Goal: Information Seeking & Learning: Learn about a topic

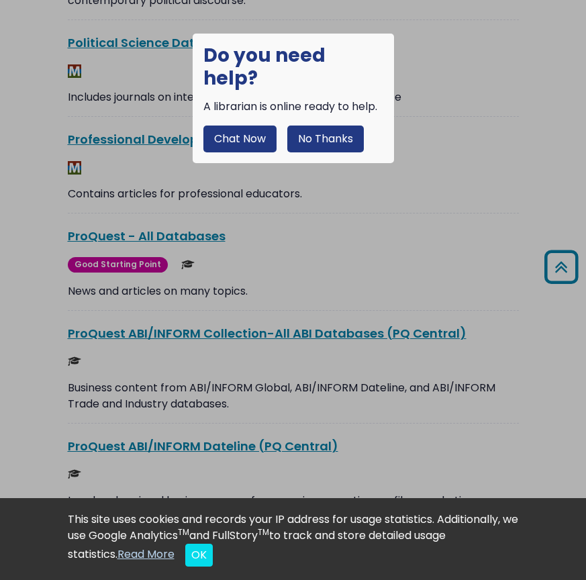
scroll to position [11944, 0]
click at [319, 125] on button "No Thanks" at bounding box center [325, 138] width 77 height 27
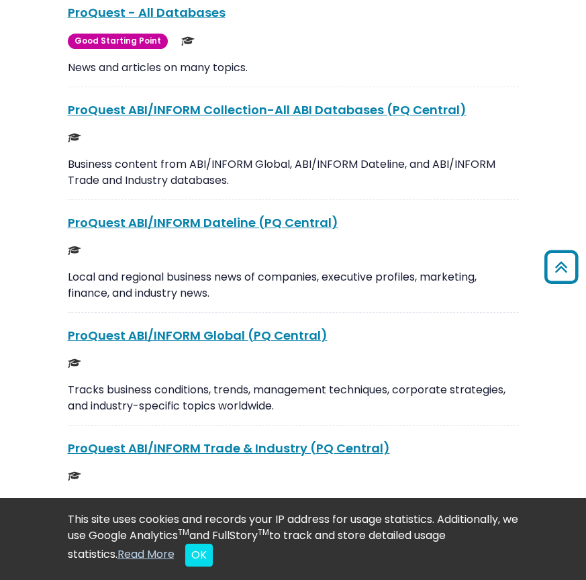
scroll to position [12168, 0]
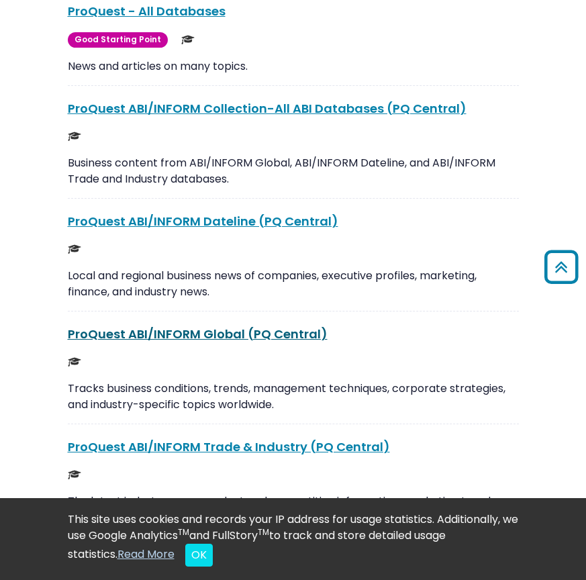
click at [213, 325] on link "ProQuest ABI/INFORM Global (PQ Central) This link opens in a new window" at bounding box center [198, 333] width 260 height 17
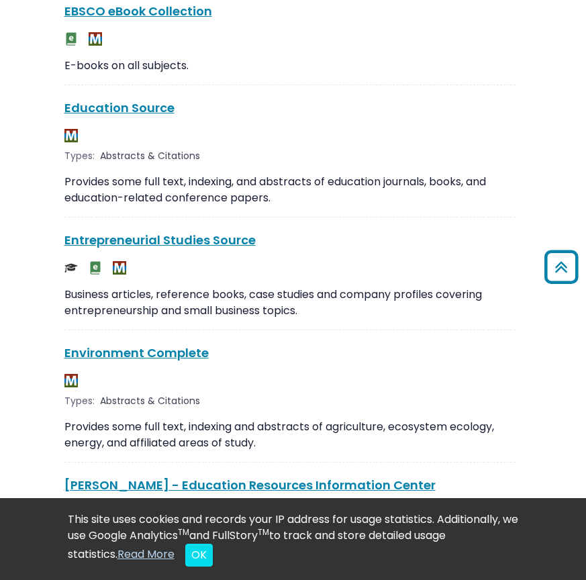
scroll to position [2464, 3]
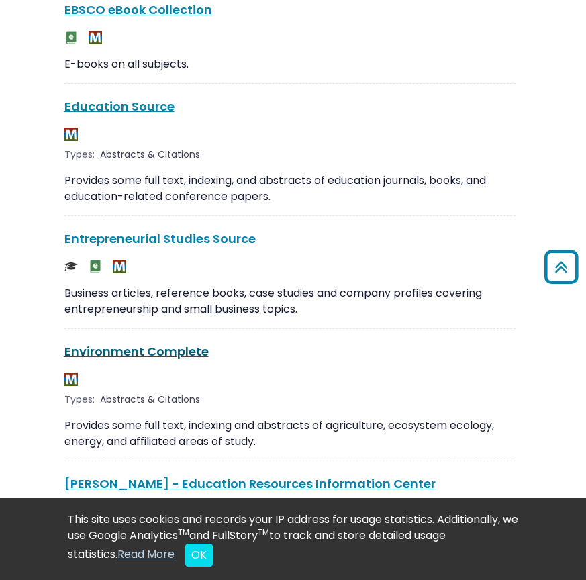
click at [168, 349] on link "Environment Complete This link opens in a new window" at bounding box center [136, 351] width 144 height 17
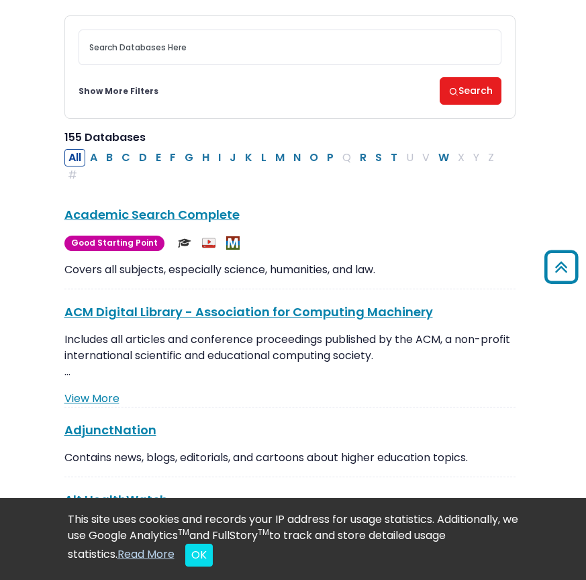
scroll to position [0, 3]
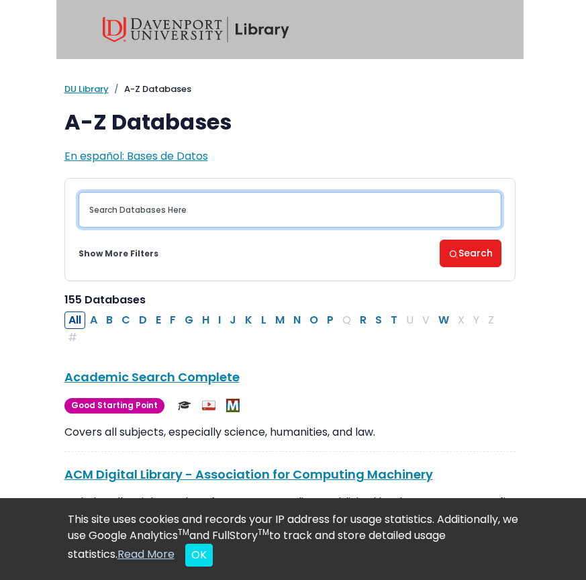
click at [162, 211] on input "Search database by title or keyword" at bounding box center [290, 210] width 423 height 36
type input "generation"
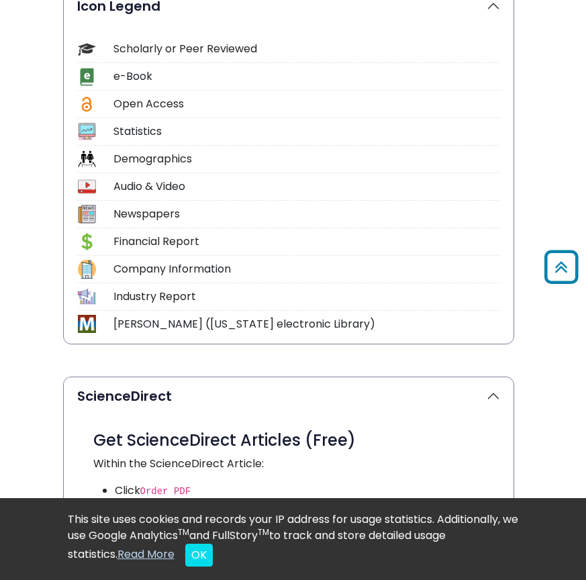
scroll to position [0, 5]
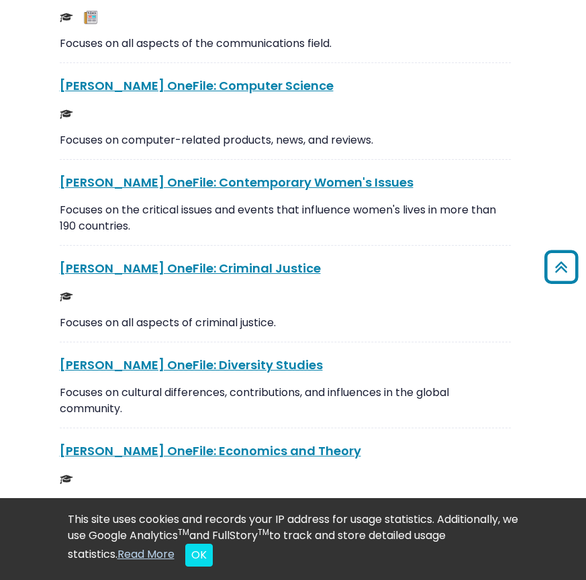
scroll to position [5242, 8]
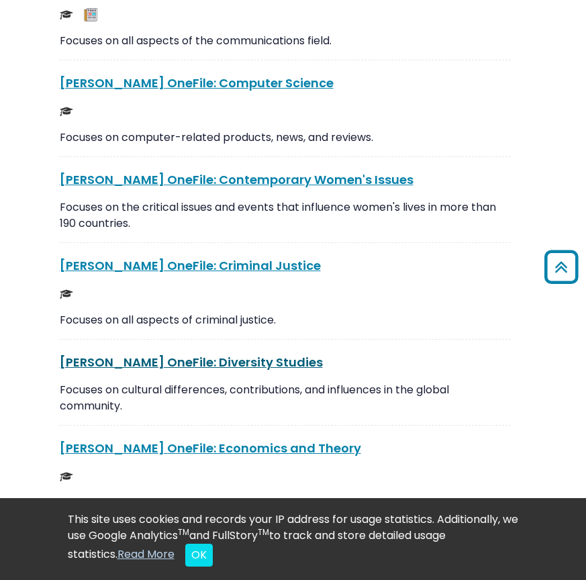
click at [168, 354] on link "[PERSON_NAME] OneFile: Diversity Studies This link opens in a new window" at bounding box center [191, 362] width 263 height 17
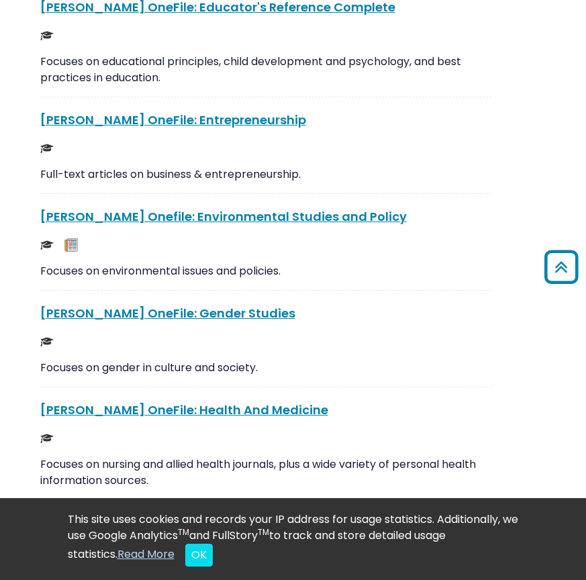
scroll to position [5783, 28]
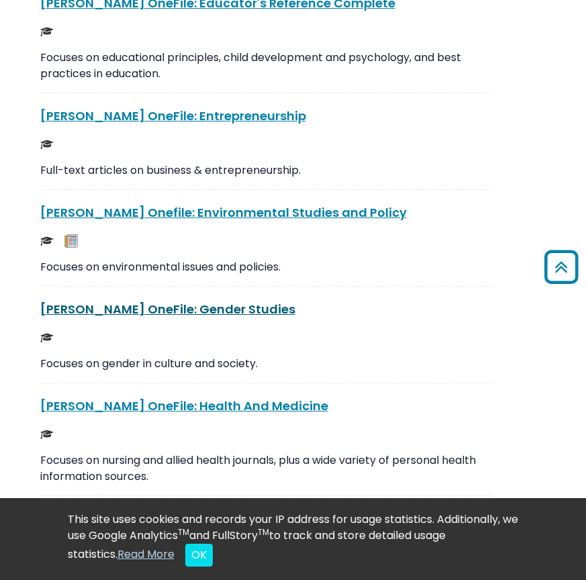
click at [178, 301] on link "[PERSON_NAME] OneFile: Gender Studies This link opens in a new window" at bounding box center [167, 309] width 255 height 17
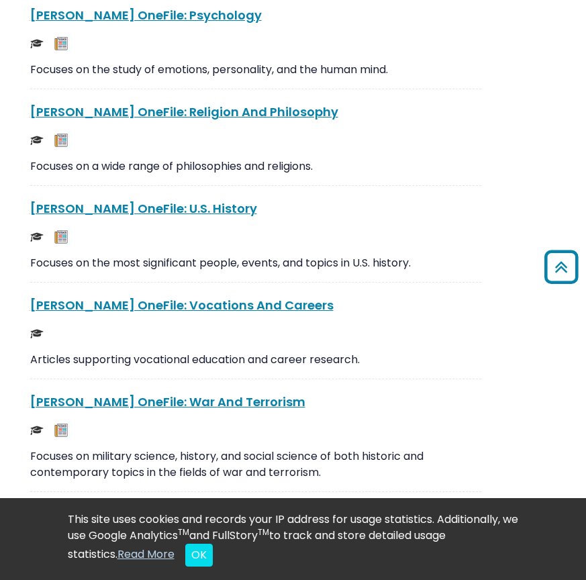
scroll to position [7132, 38]
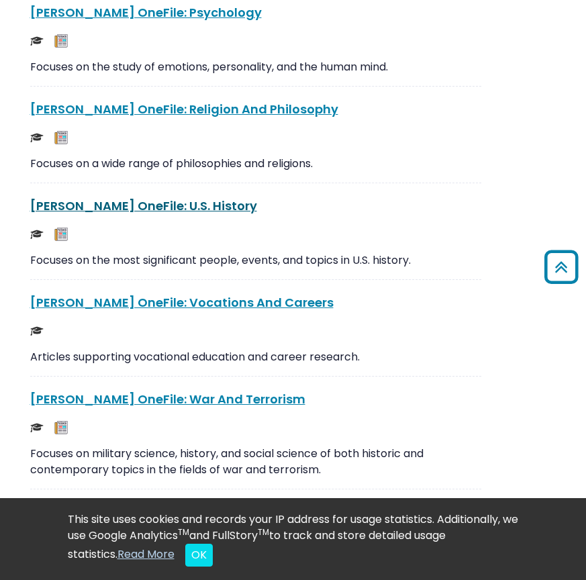
click at [160, 197] on link "[PERSON_NAME] OneFile: U.S. History This link opens in a new window" at bounding box center [143, 205] width 227 height 17
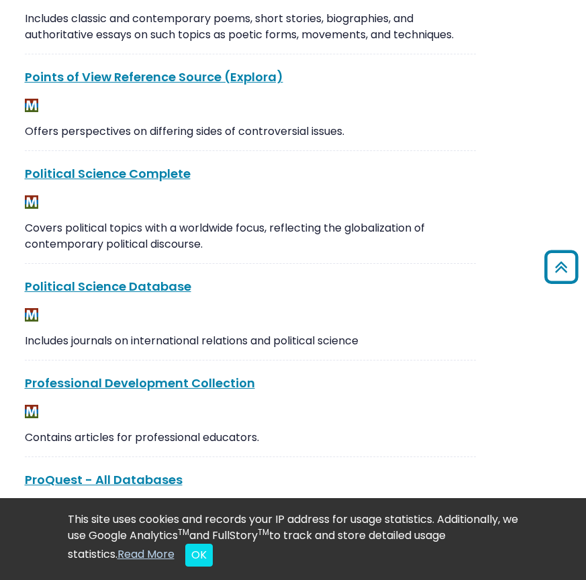
scroll to position [11716, 43]
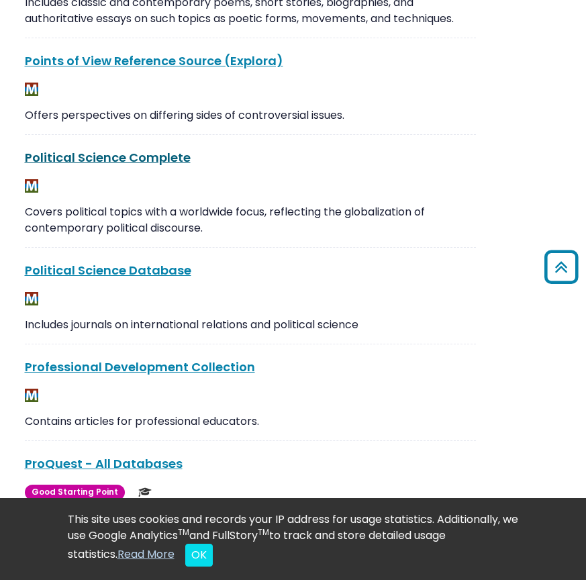
click at [125, 149] on link "Political Science Complete This link opens in a new window" at bounding box center [108, 157] width 166 height 17
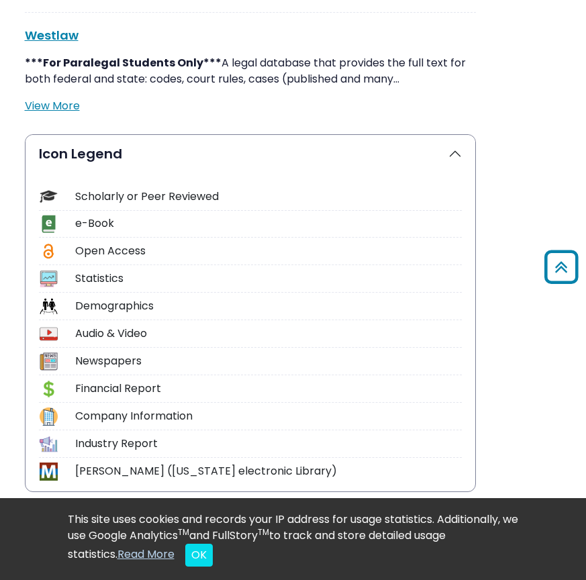
scroll to position [16236, 43]
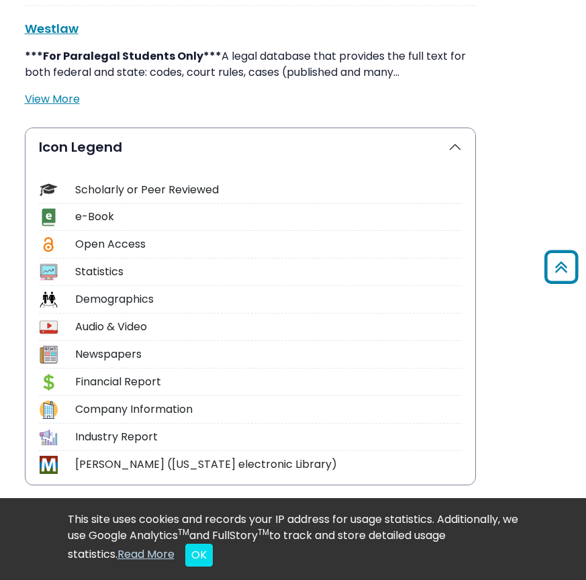
click at [140, 291] on div "Demographics" at bounding box center [268, 299] width 387 height 16
click at [125, 291] on div "Demographics" at bounding box center [268, 299] width 387 height 16
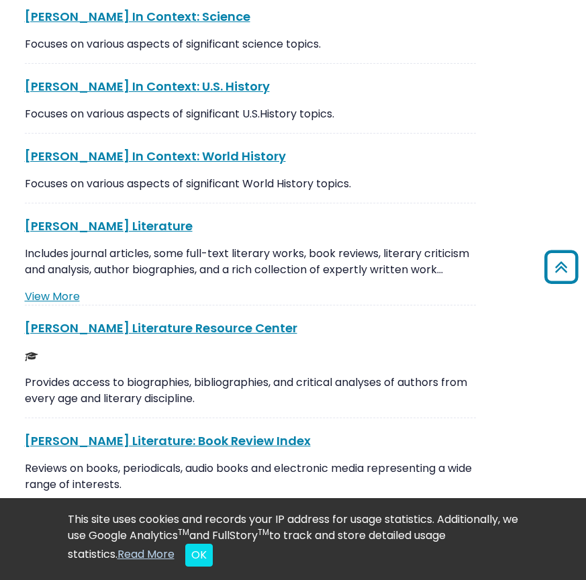
scroll to position [4473, 43]
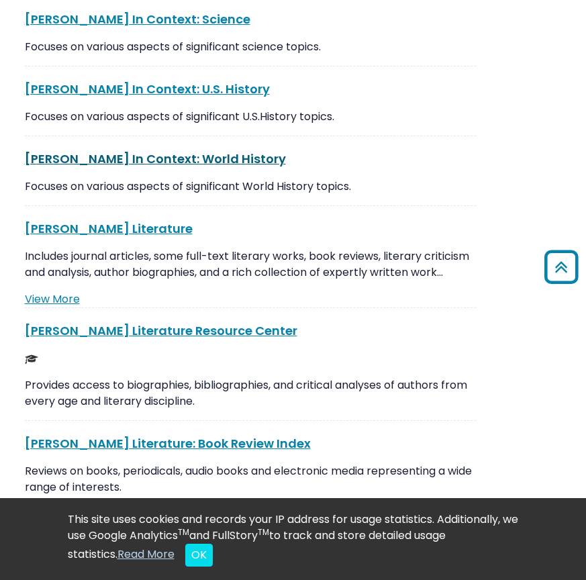
click at [132, 150] on link "[PERSON_NAME] In Context: World History This link opens in a new window" at bounding box center [155, 158] width 261 height 17
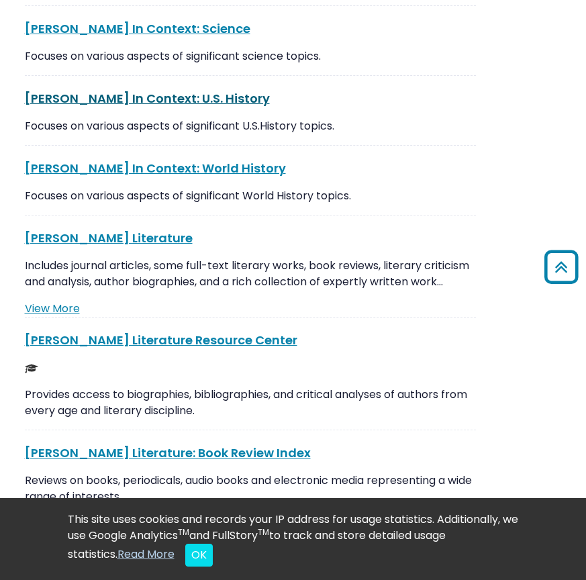
click at [148, 90] on link "[PERSON_NAME] In Context: U.S. History This link opens in a new window" at bounding box center [147, 98] width 245 height 17
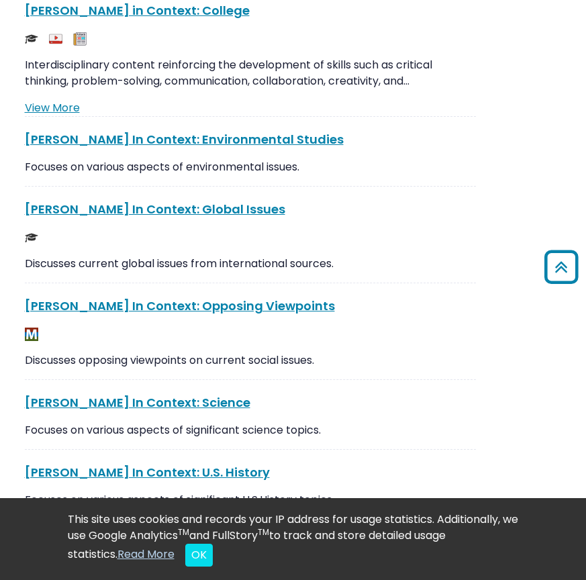
scroll to position [4094, 43]
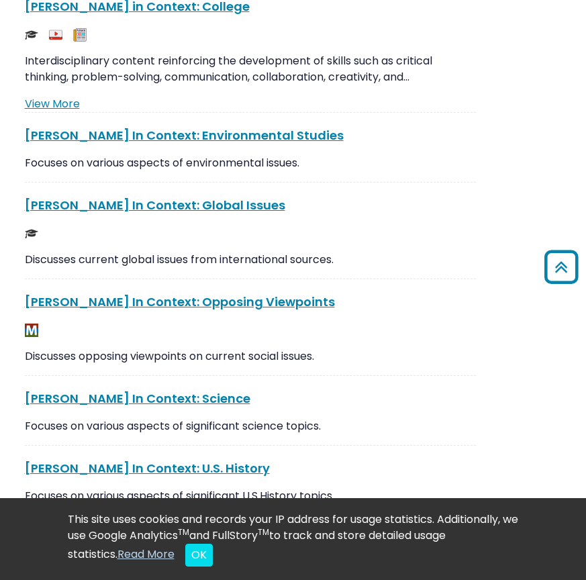
click at [140, 201] on div "[PERSON_NAME] In Context: Global Issues This link opens in a new window Discuss…" at bounding box center [250, 237] width 451 height 83
click at [140, 197] on link "[PERSON_NAME] In Context: Global Issues This link opens in a new window" at bounding box center [155, 205] width 260 height 17
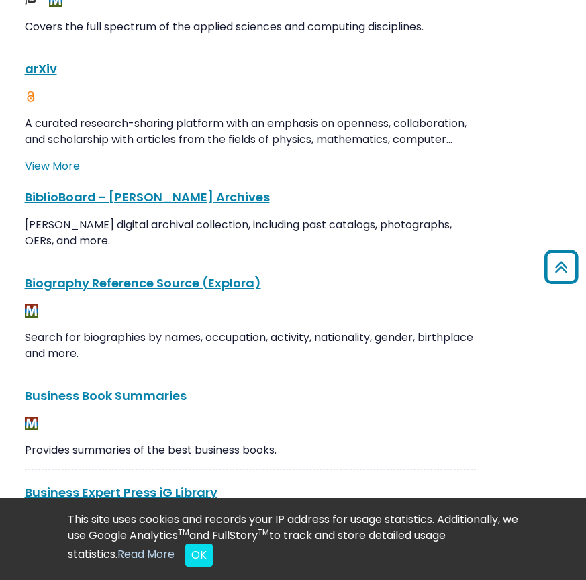
scroll to position [848, 43]
